Goal: Answer question/provide support: Ask a question

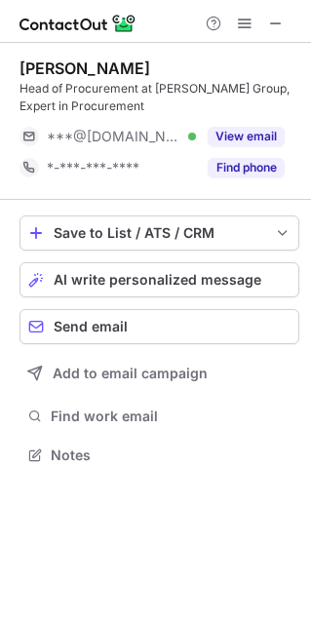
scroll to position [440, 311]
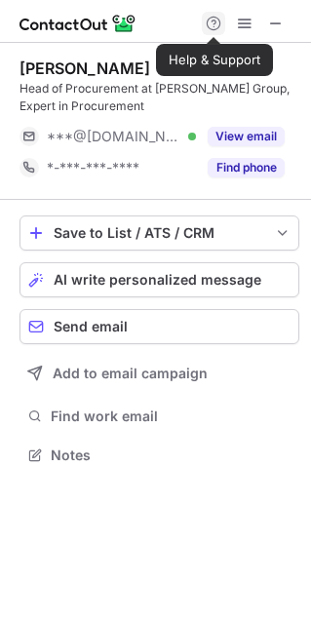
click at [217, 20] on span at bounding box center [214, 24] width 16 height 16
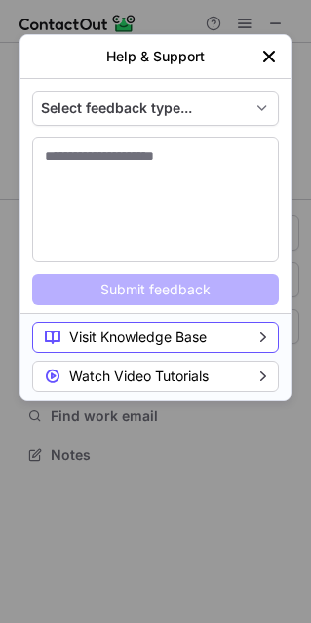
click at [161, 338] on button "Visit Knowledge Base" at bounding box center [155, 337] width 247 height 31
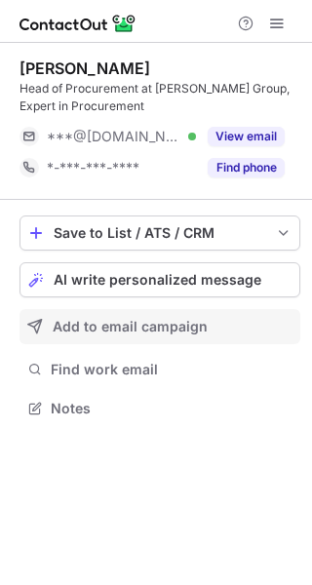
scroll to position [394, 312]
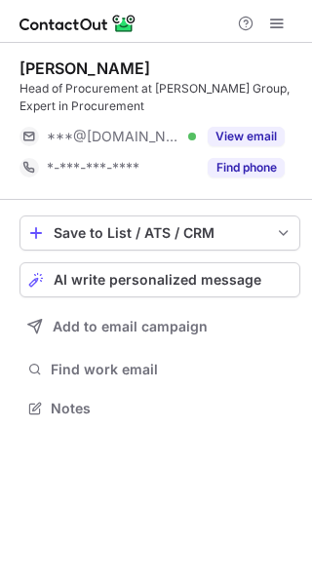
click at [81, 24] on img at bounding box center [77, 23] width 117 height 23
